Goal: Information Seeking & Learning: Learn about a topic

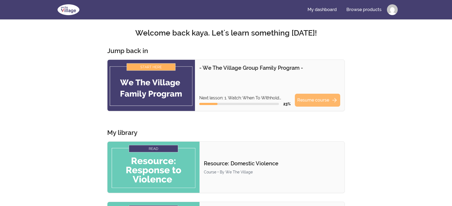
click at [323, 102] on link "Resume course arrow_forward" at bounding box center [317, 100] width 45 height 13
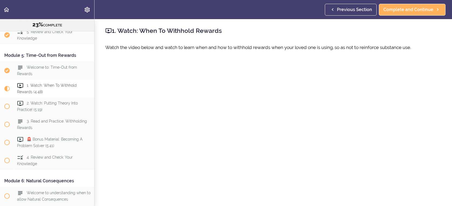
scroll to position [508, 0]
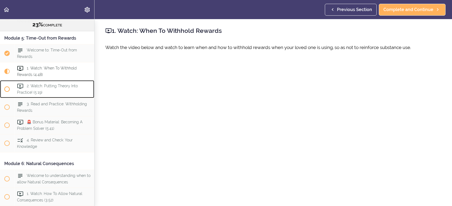
click at [32, 87] on span "2. Watch: Putting Theory Into Practice! (5:19)" at bounding box center [47, 89] width 61 height 11
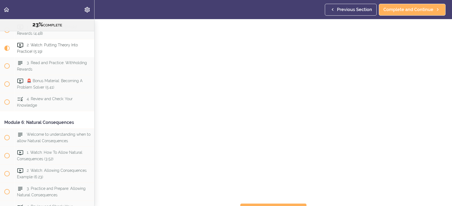
scroll to position [69, 0]
click at [269, 197] on span "Complete and Continue" at bounding box center [269, 200] width 50 height 6
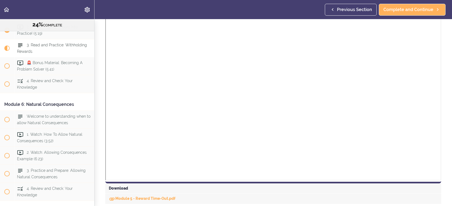
scroll to position [284, 0]
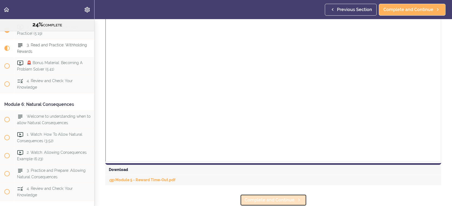
click at [262, 199] on span "Complete and Continue" at bounding box center [269, 200] width 50 height 6
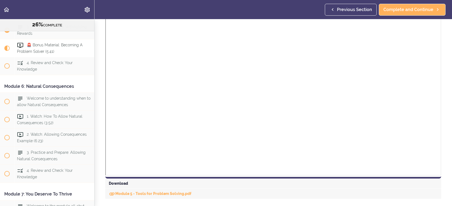
scroll to position [734, 0]
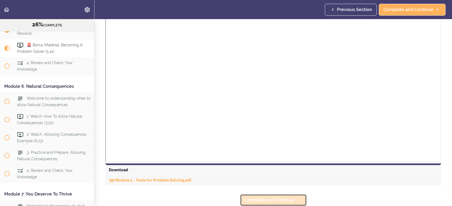
click at [284, 201] on span "Complete and Continue" at bounding box center [269, 200] width 50 height 6
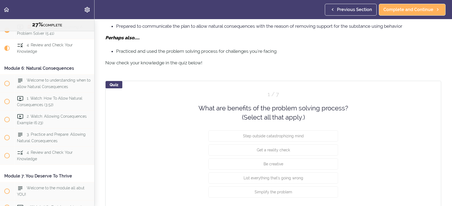
scroll to position [314, 0]
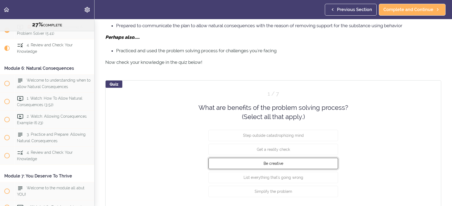
click at [288, 164] on button "Be creative" at bounding box center [273, 163] width 130 height 11
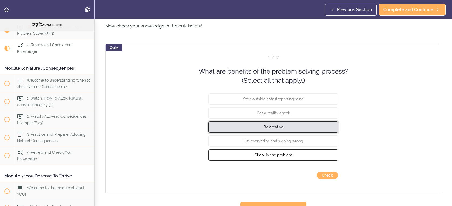
scroll to position [352, 0]
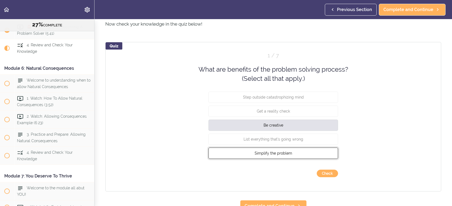
click at [285, 153] on span "Simplify the problem" at bounding box center [273, 153] width 38 height 4
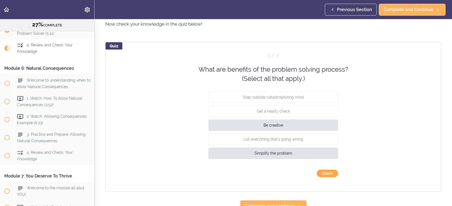
click at [329, 174] on button "Check" at bounding box center [327, 174] width 21 height 8
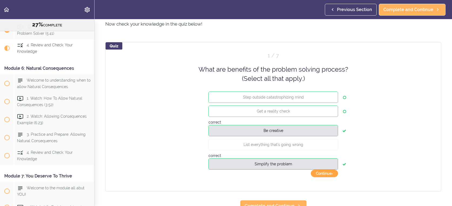
click at [329, 174] on button "Continue ›" at bounding box center [324, 174] width 27 height 8
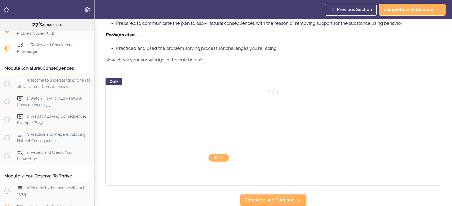
scroll to position [316, 0]
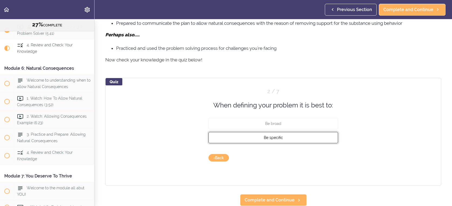
click at [278, 139] on span "Be specific" at bounding box center [273, 138] width 19 height 4
click at [324, 158] on button "Check" at bounding box center [327, 158] width 21 height 8
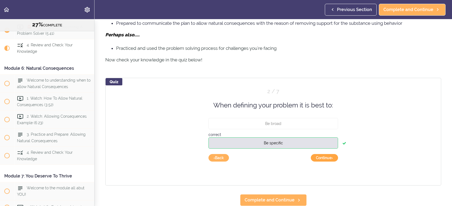
click at [326, 159] on button "Continue ›" at bounding box center [324, 158] width 27 height 8
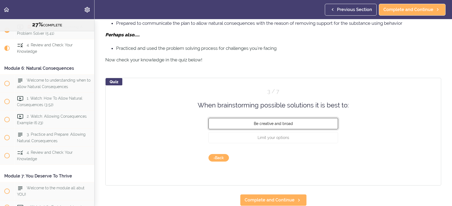
click at [305, 121] on button "Be creative and broad" at bounding box center [273, 123] width 130 height 11
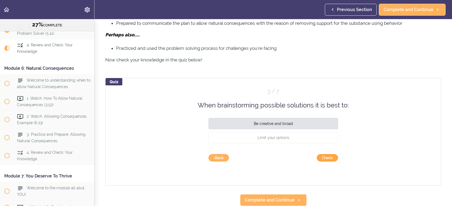
click at [323, 157] on button "Check" at bounding box center [327, 158] width 21 height 8
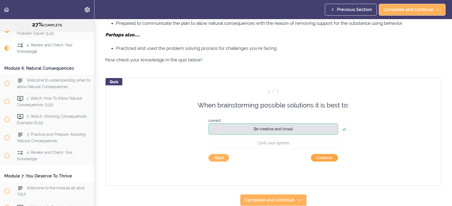
click at [324, 158] on button "Continue ›" at bounding box center [324, 158] width 27 height 8
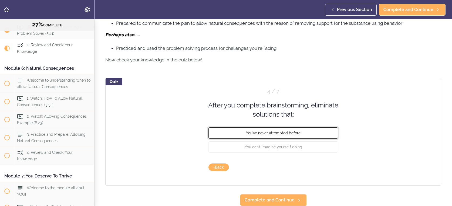
click at [304, 130] on button "You've never attempted before" at bounding box center [273, 132] width 130 height 11
click at [332, 168] on button "Check" at bounding box center [327, 168] width 21 height 8
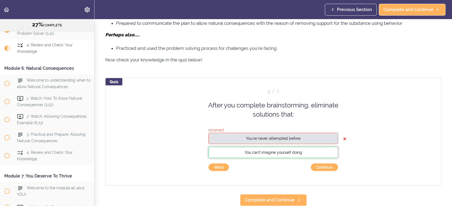
click at [308, 151] on button "You can't imagine yourself doing" at bounding box center [273, 152] width 130 height 11
click at [226, 168] on button "‹ Back" at bounding box center [218, 168] width 21 height 8
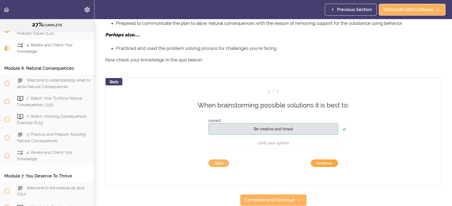
click at [328, 162] on button "Continue ›" at bounding box center [324, 164] width 27 height 8
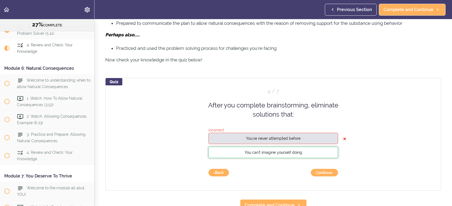
click at [305, 152] on button "You can't imagine yourself doing" at bounding box center [273, 152] width 130 height 11
click at [326, 172] on button "Continue ›" at bounding box center [324, 173] width 27 height 8
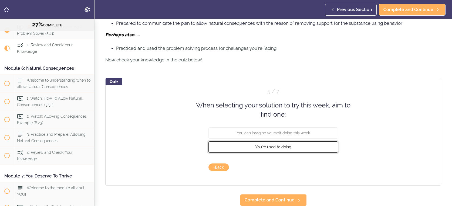
click at [290, 149] on span "You're used to doing" at bounding box center [273, 147] width 36 height 4
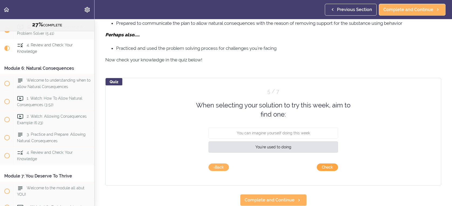
click at [324, 166] on button "Check" at bounding box center [327, 168] width 21 height 8
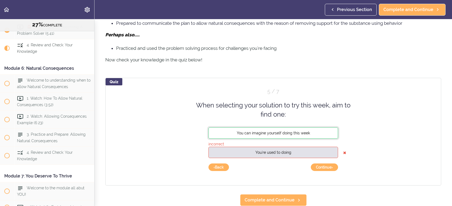
click at [307, 134] on span "You can imagine yourself doing this week" at bounding box center [273, 133] width 73 height 4
click at [330, 169] on button "Continue ›" at bounding box center [324, 168] width 27 height 8
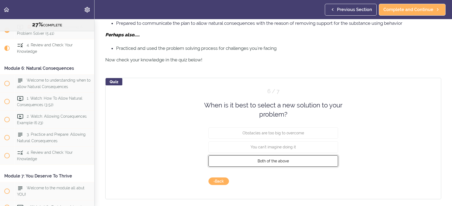
click at [300, 162] on button "Both of the above" at bounding box center [273, 160] width 130 height 11
click at [323, 182] on button "Check" at bounding box center [327, 182] width 21 height 8
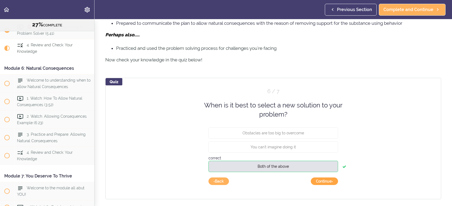
click at [323, 182] on button "Continue ›" at bounding box center [324, 182] width 27 height 8
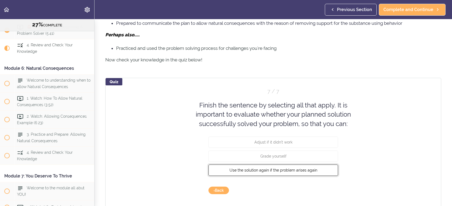
click at [299, 173] on button "Use the solution again if the problem arises again" at bounding box center [273, 170] width 130 height 11
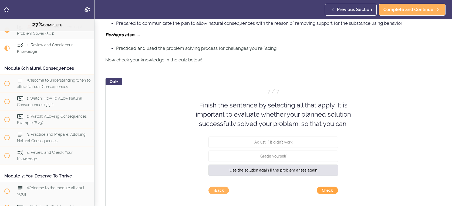
click at [327, 188] on button "Check" at bounding box center [327, 191] width 21 height 8
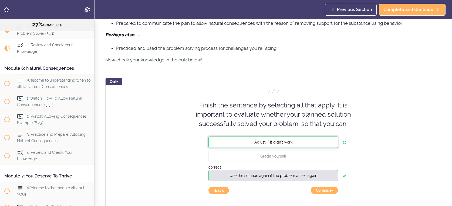
click at [303, 143] on button "Adjust if it didn't work" at bounding box center [273, 142] width 130 height 11
click at [321, 190] on button "Continue ›" at bounding box center [324, 191] width 27 height 8
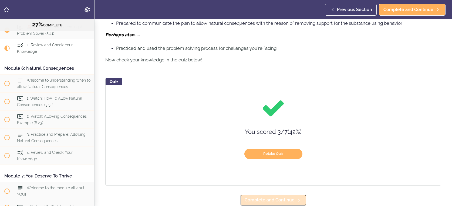
click at [287, 199] on span "Complete and Continue" at bounding box center [269, 200] width 50 height 6
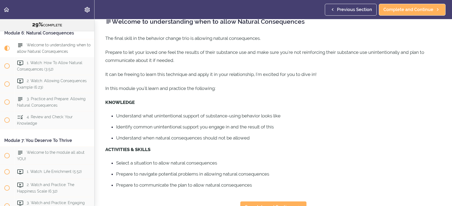
scroll to position [16, 0]
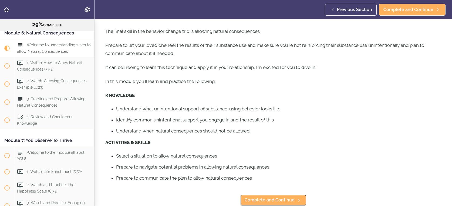
click at [287, 199] on span "Complete and Continue" at bounding box center [269, 200] width 50 height 6
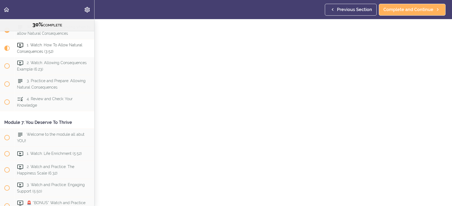
scroll to position [69, 0]
click at [274, 198] on span "Complete and Continue" at bounding box center [269, 200] width 50 height 6
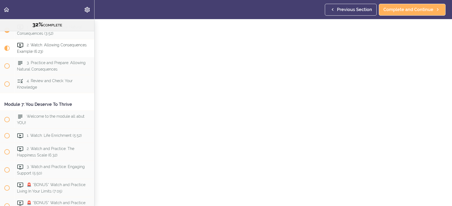
scroll to position [77, 0]
click at [280, 200] on span "Complete and Continue" at bounding box center [269, 200] width 50 height 6
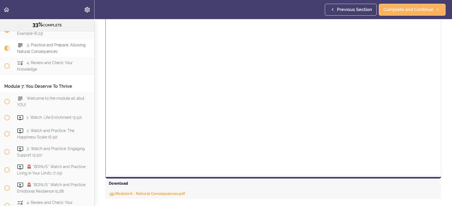
scroll to position [401, 0]
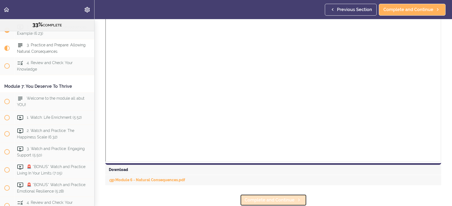
click at [275, 199] on span "Complete and Continue" at bounding box center [269, 200] width 50 height 6
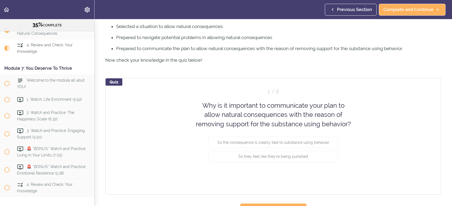
scroll to position [183, 0]
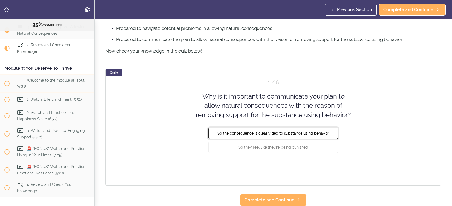
click at [270, 135] on span "So the consequence is clearly tied to substance using behavior" at bounding box center [273, 133] width 112 height 4
click at [331, 166] on button "Check" at bounding box center [327, 168] width 21 height 8
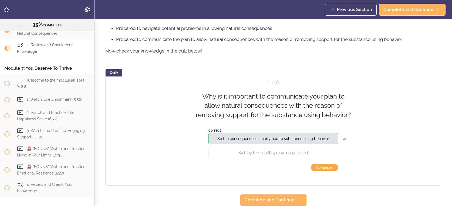
click at [329, 168] on button "Continue ›" at bounding box center [324, 168] width 27 height 8
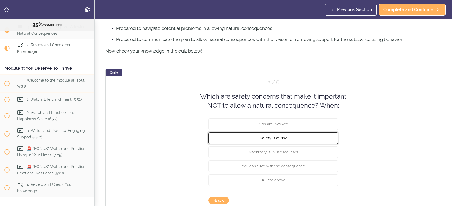
click at [289, 141] on button "Safety is at risk" at bounding box center [273, 137] width 130 height 11
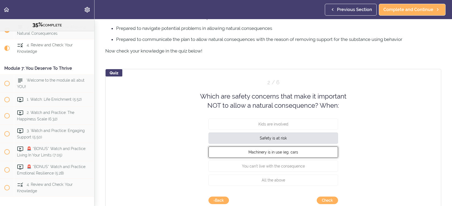
click at [305, 153] on button "Machinery is in use (eg. cars" at bounding box center [273, 152] width 130 height 11
click at [297, 139] on button "Safety is at risk" at bounding box center [273, 137] width 130 height 11
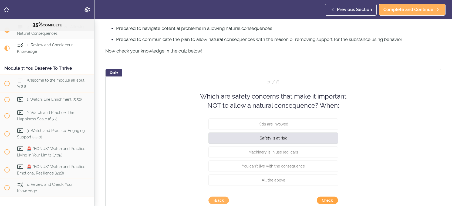
click at [325, 199] on button "Check" at bounding box center [327, 201] width 21 height 8
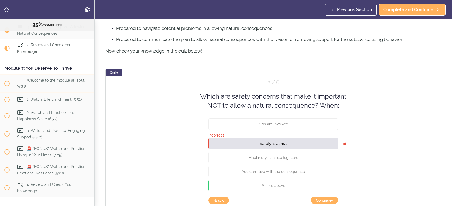
click at [344, 144] on icon at bounding box center [344, 143] width 3 height 11
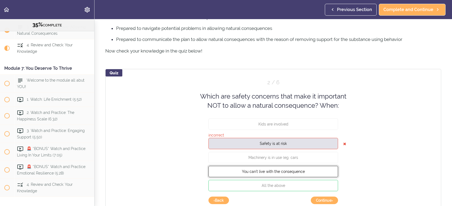
click at [296, 173] on span "You can't live with the consequence" at bounding box center [273, 171] width 63 height 4
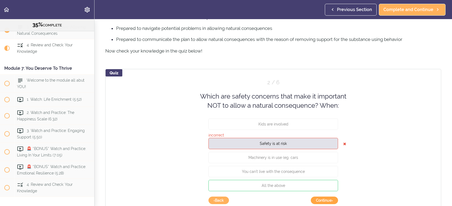
click at [331, 201] on button "Continue ›" at bounding box center [324, 201] width 27 height 8
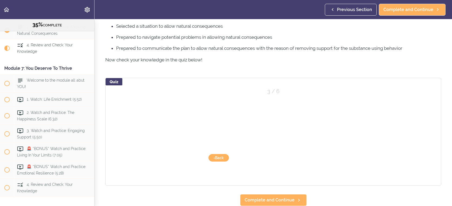
scroll to position [174, 0]
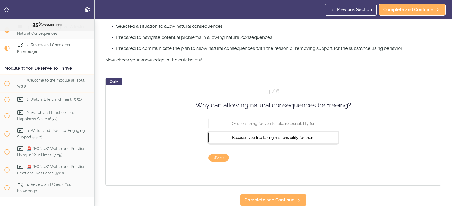
click at [273, 137] on span "Because you like taking responsibility for them" at bounding box center [273, 138] width 82 height 4
click at [328, 158] on button "Check" at bounding box center [327, 158] width 21 height 8
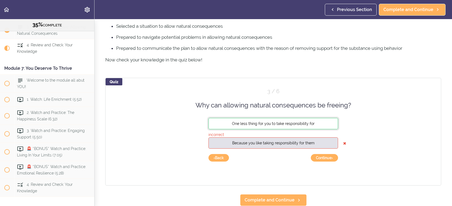
click at [286, 125] on span "One less thing for you to take responsibility for" at bounding box center [273, 124] width 83 height 4
click at [237, 127] on button "One less thing for you to take responsibility for" at bounding box center [273, 123] width 130 height 11
click at [327, 159] on button "Continue ›" at bounding box center [324, 158] width 27 height 8
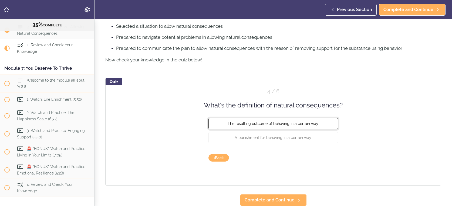
click at [291, 124] on span "The resulting outcome of behaving in a certain way." at bounding box center [272, 124] width 91 height 4
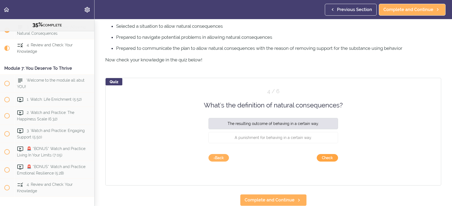
click at [331, 158] on button "Check" at bounding box center [327, 158] width 21 height 8
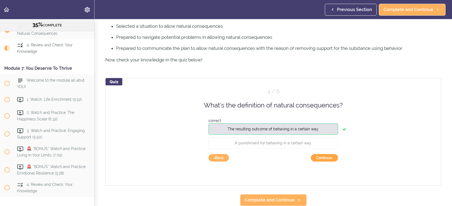
click at [331, 158] on button "Continue ›" at bounding box center [324, 158] width 27 height 8
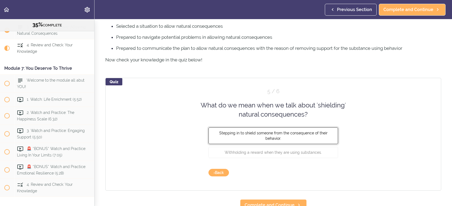
click at [299, 135] on button "Stepping in to shield someone from the consequence of their behavior." at bounding box center [273, 135] width 130 height 17
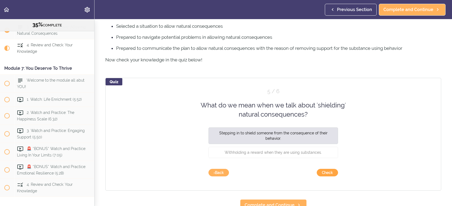
click at [330, 176] on button "Check" at bounding box center [327, 173] width 21 height 8
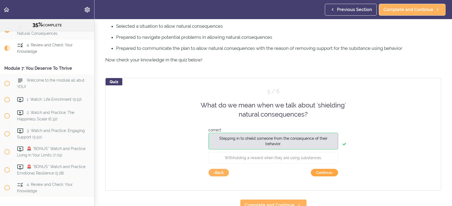
click at [330, 176] on button "Continue ›" at bounding box center [324, 173] width 27 height 8
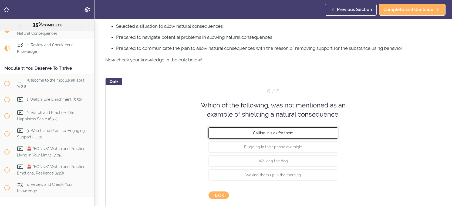
click at [289, 134] on span "Calling in sick for them" at bounding box center [273, 133] width 40 height 4
click at [328, 194] on button "Check" at bounding box center [327, 196] width 21 height 8
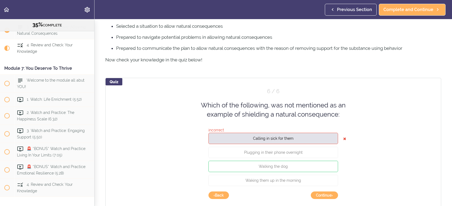
click at [342, 140] on div "Quiz 6 / 6 Which of the following, was not mentioned as an example of shielding…" at bounding box center [273, 146] width 336 height 136
click at [298, 167] on button "Walking the dog" at bounding box center [273, 166] width 130 height 11
click at [324, 198] on button "Continue ›" at bounding box center [324, 196] width 27 height 8
